Goal: Information Seeking & Learning: Learn about a topic

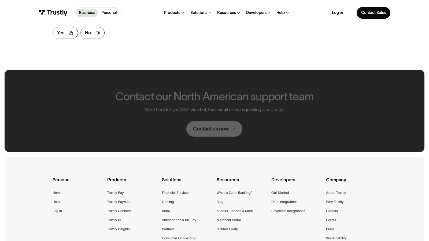
scroll to position [321, 0]
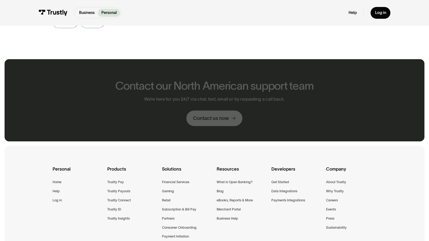
scroll to position [310, 0]
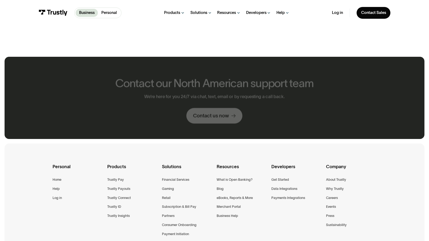
scroll to position [715, 0]
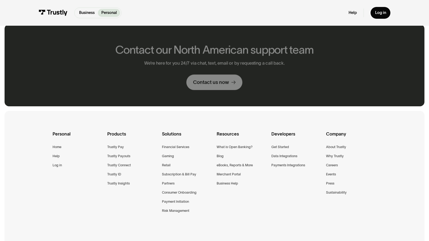
scroll to position [275, 0]
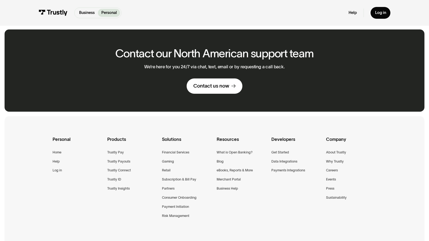
scroll to position [280, 0]
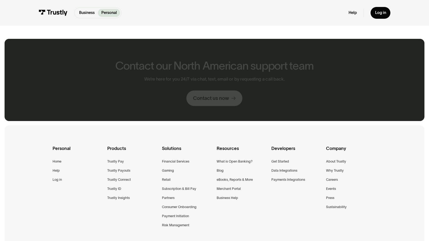
scroll to position [289, 0]
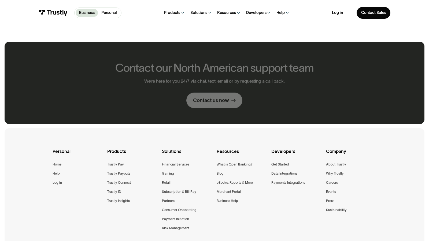
scroll to position [292, 0]
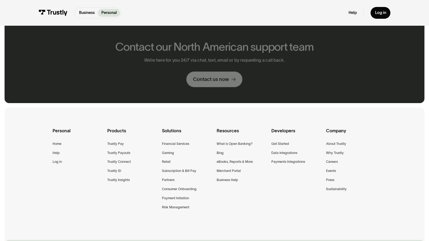
scroll to position [271, 0]
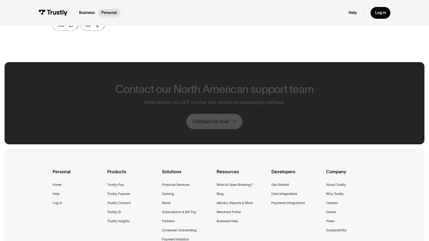
scroll to position [313, 0]
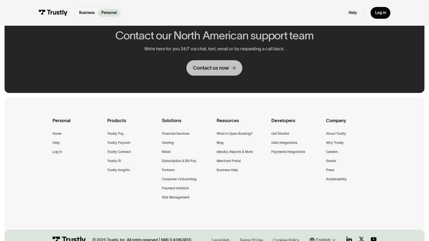
scroll to position [261, 0]
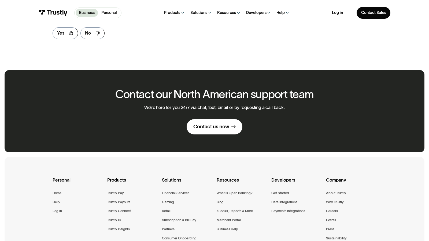
scroll to position [321, 0]
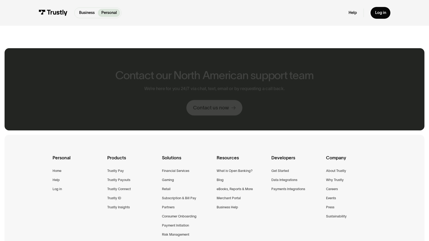
scroll to position [299, 0]
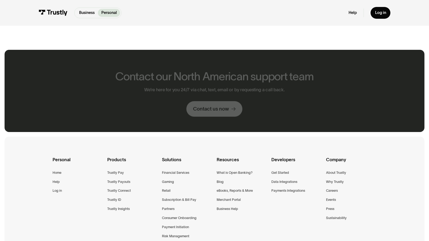
scroll to position [300, 0]
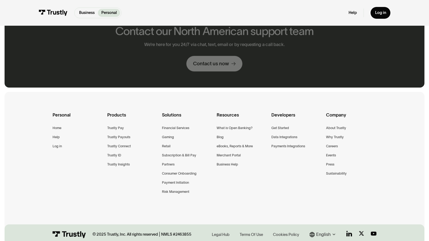
scroll to position [256, 0]
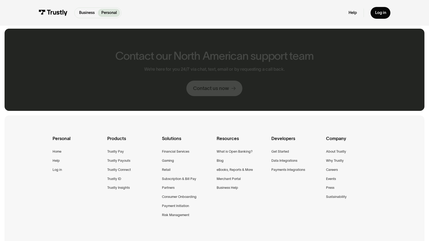
scroll to position [279, 0]
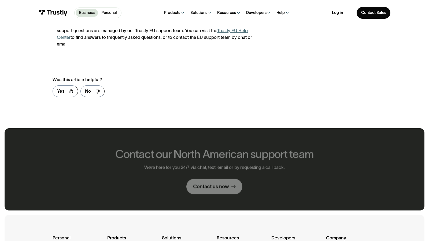
scroll to position [372, 0]
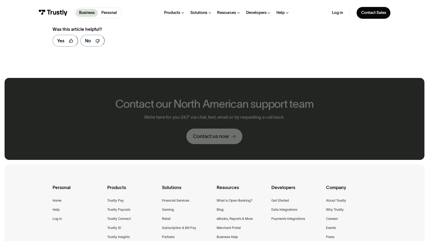
scroll to position [328, 0]
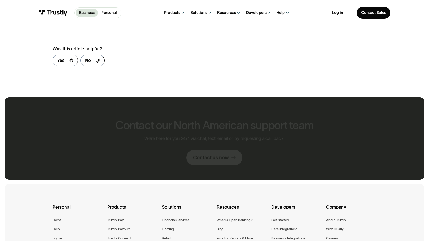
scroll to position [348, 0]
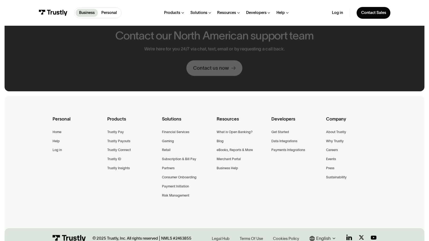
scroll to position [260, 0]
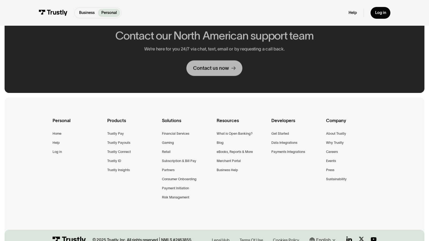
scroll to position [261, 0]
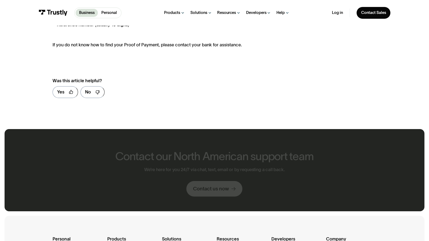
scroll to position [380, 0]
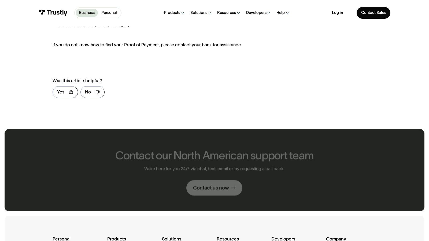
scroll to position [380, 0]
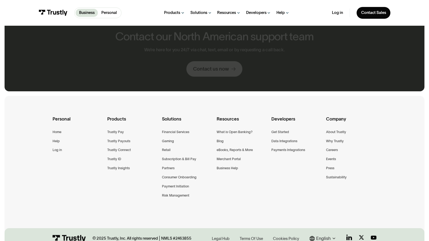
scroll to position [260, 0]
